Goal: Information Seeking & Learning: Learn about a topic

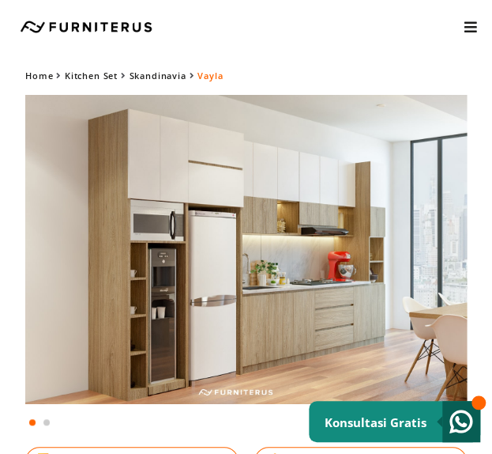
click at [277, 269] on img at bounding box center [246, 249] width 442 height 309
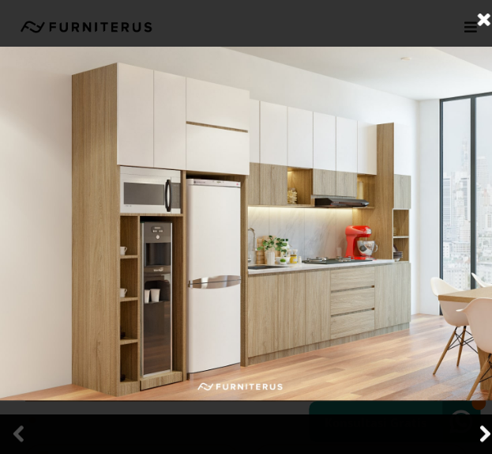
scroll to position [32, 0]
click at [481, 434] on link at bounding box center [485, 434] width 40 height 40
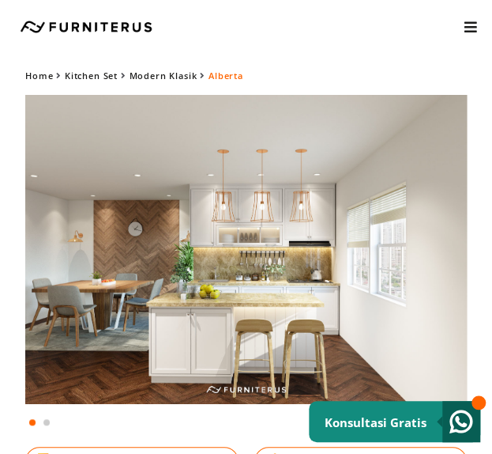
click at [247, 235] on img at bounding box center [246, 249] width 442 height 309
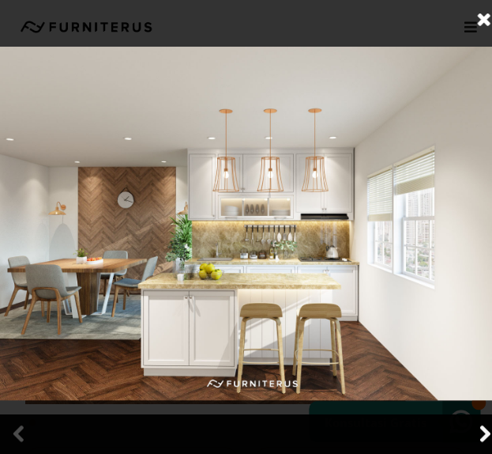
click at [489, 431] on link at bounding box center [485, 434] width 40 height 40
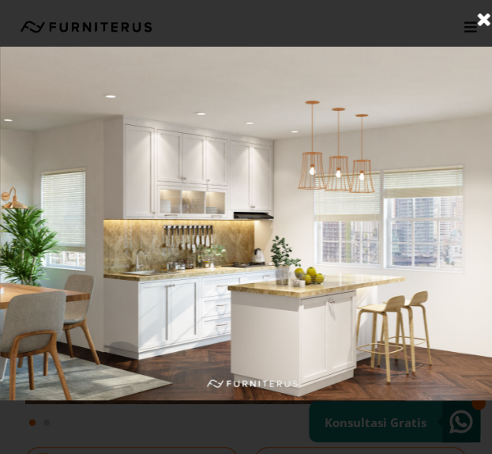
click at [478, 20] on link at bounding box center [485, 20] width 40 height 40
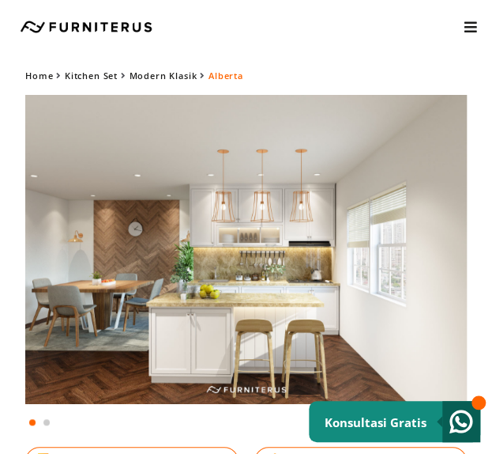
click at [198, 266] on img at bounding box center [246, 249] width 442 height 309
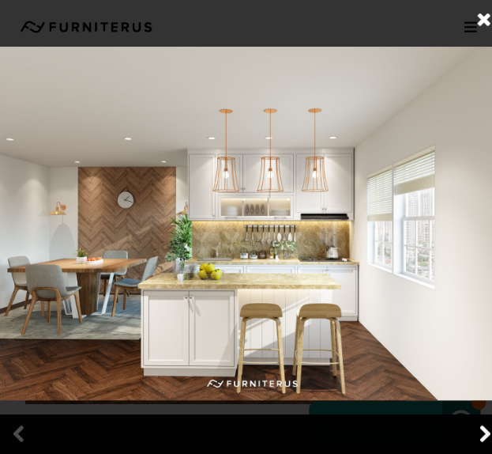
click at [479, 439] on link at bounding box center [485, 434] width 40 height 40
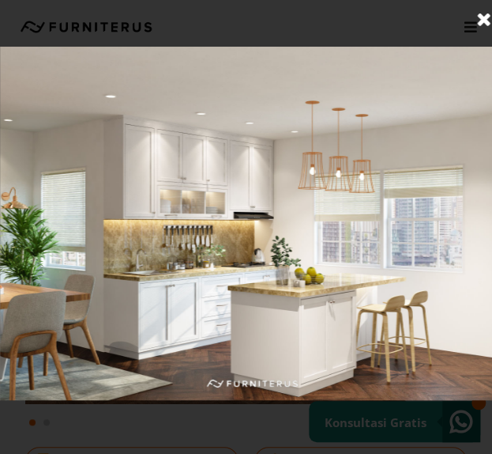
click at [239, 195] on img at bounding box center [252, 223] width 504 height 353
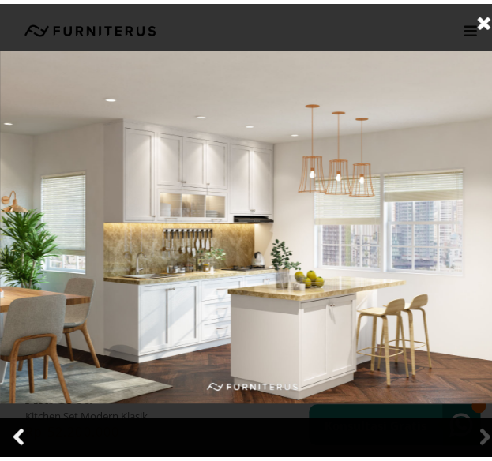
scroll to position [158, 0]
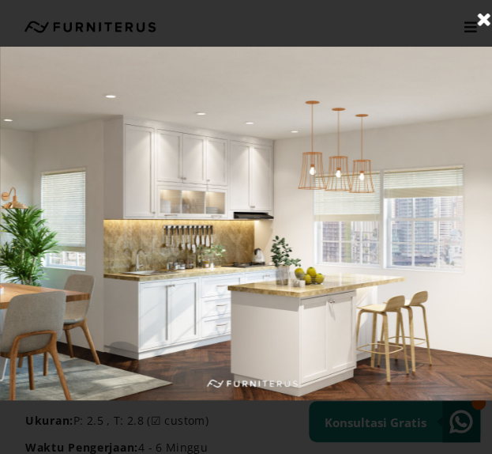
click at [24, 322] on img at bounding box center [252, 223] width 504 height 353
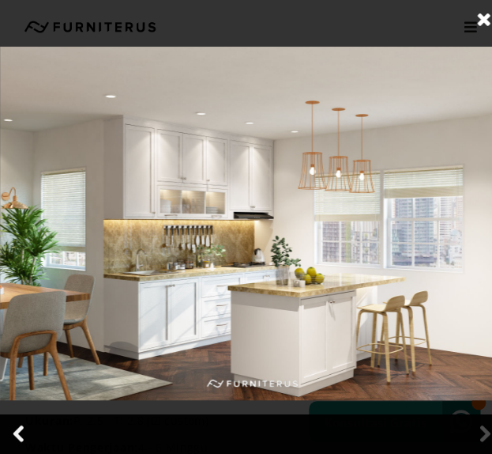
click at [22, 434] on link at bounding box center [20, 434] width 40 height 40
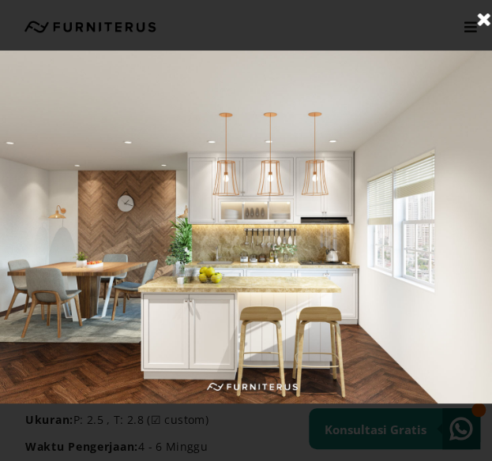
click at [486, 23] on link at bounding box center [485, 20] width 40 height 40
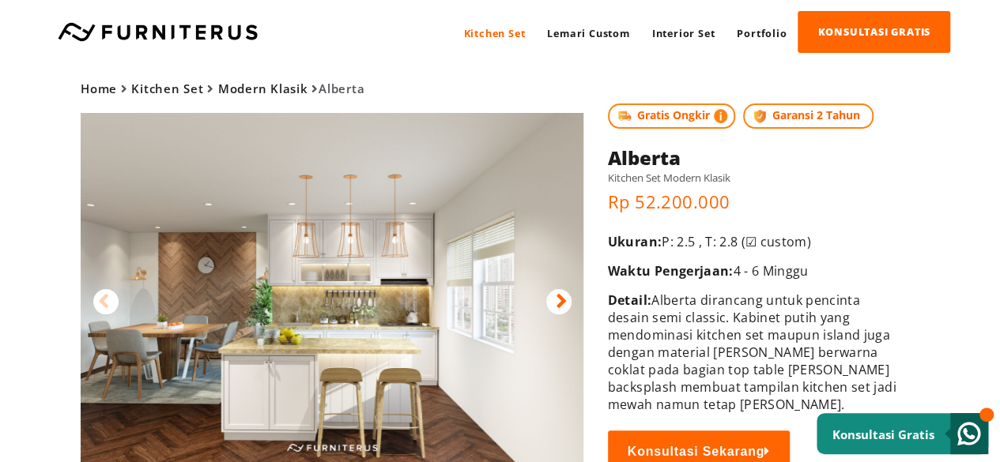
click at [626, 62] on div "Kitchen Set Lemari Custom Interior Set Portfolio KONSULTASI GRATIS Kitchen Set …" at bounding box center [500, 32] width 1000 height 64
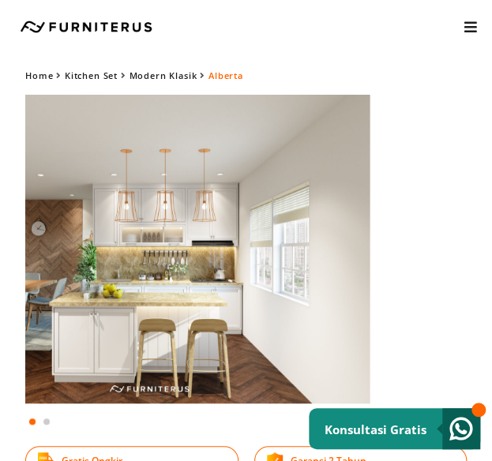
click at [257, 250] on img at bounding box center [149, 249] width 442 height 309
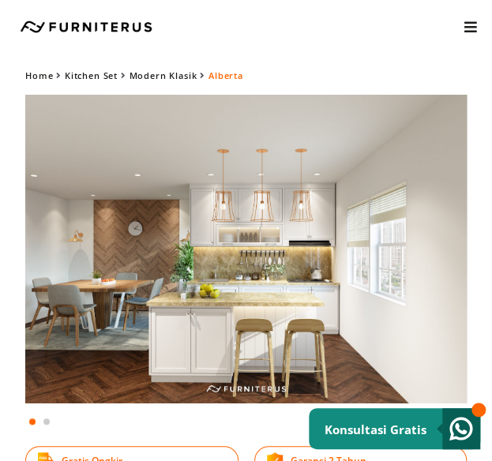
click at [387, 358] on img at bounding box center [246, 249] width 442 height 309
